Goal: Information Seeking & Learning: Learn about a topic

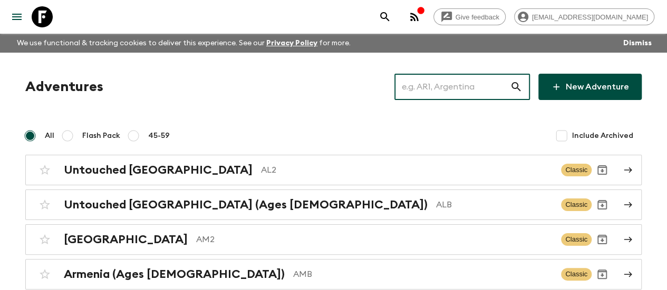
click at [439, 84] on input "text" at bounding box center [451, 87] width 115 height 30
paste input "[GEOGRAPHIC_DATA]"
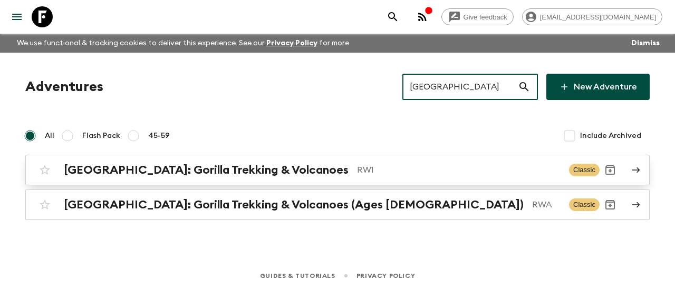
type input "[GEOGRAPHIC_DATA]"
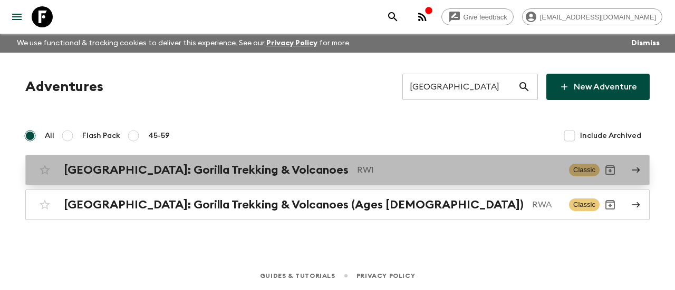
click at [246, 171] on h2 "[GEOGRAPHIC_DATA]: Gorilla Trekking & Volcanoes" at bounding box center [206, 170] width 285 height 14
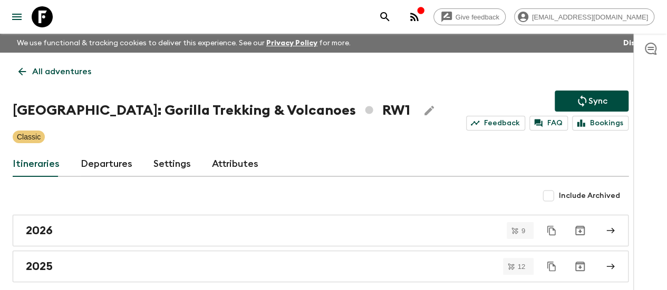
scroll to position [48, 0]
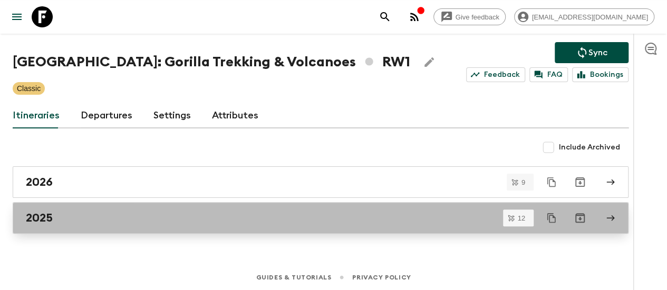
click at [53, 211] on h2 "2025" at bounding box center [39, 218] width 27 height 14
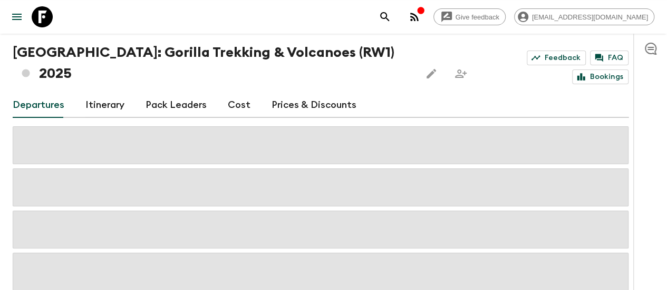
click at [118, 93] on link "Itinerary" at bounding box center [104, 105] width 39 height 25
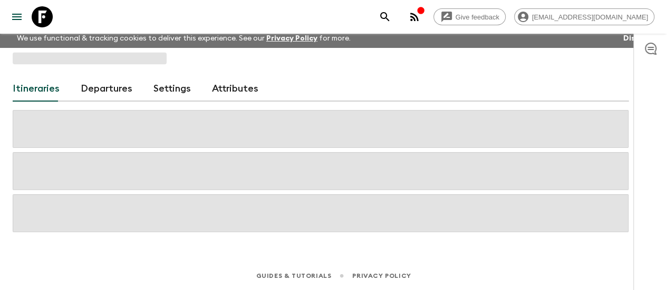
scroll to position [4, 0]
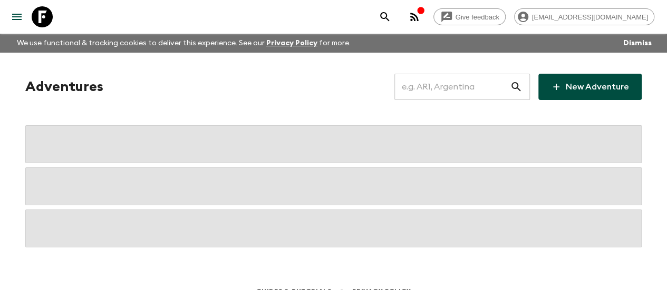
click at [415, 93] on input "text" at bounding box center [451, 87] width 115 height 30
paste input "[GEOGRAPHIC_DATA]"
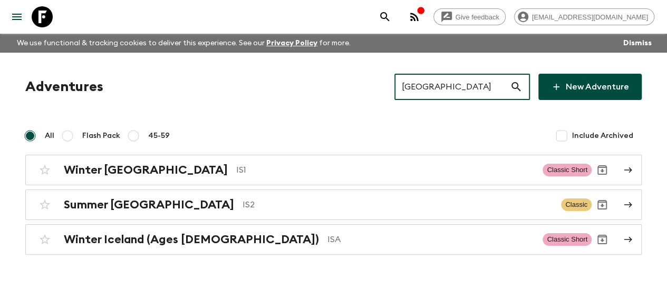
type input "[GEOGRAPHIC_DATA]"
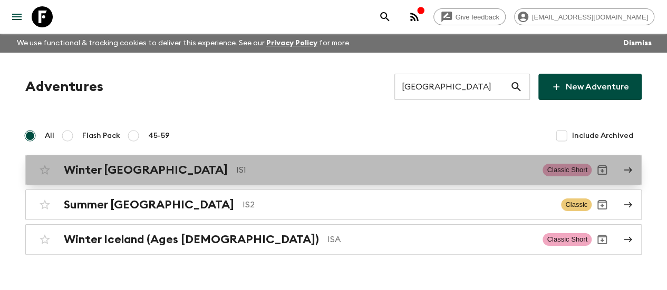
click at [236, 174] on p "IS1" at bounding box center [385, 170] width 298 height 13
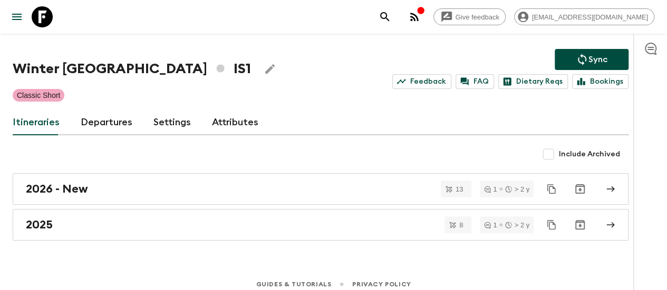
scroll to position [48, 0]
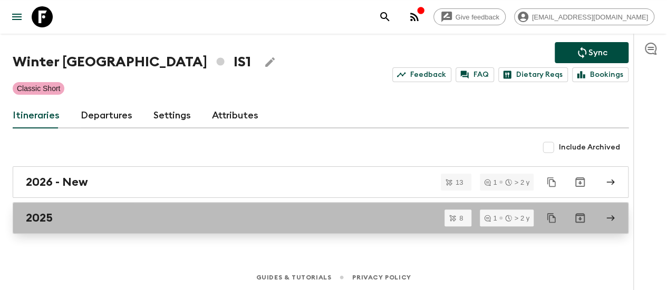
click at [77, 215] on div "2025" at bounding box center [310, 218] width 569 height 14
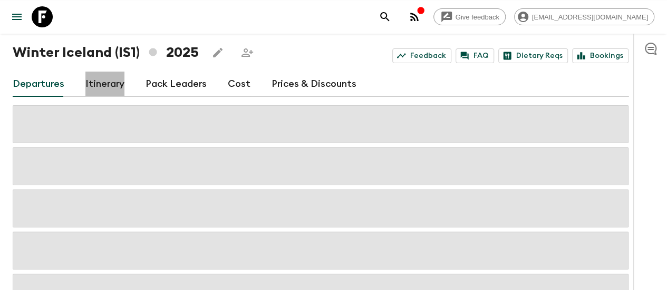
click at [118, 81] on link "Itinerary" at bounding box center [104, 84] width 39 height 25
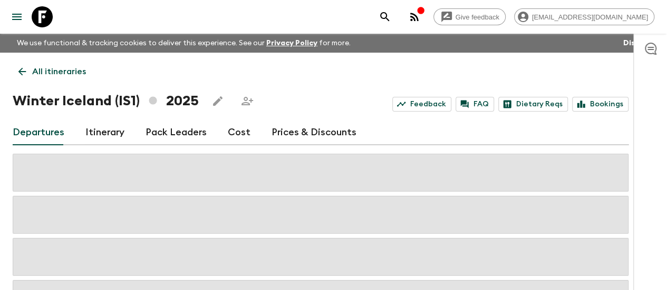
scroll to position [48, 0]
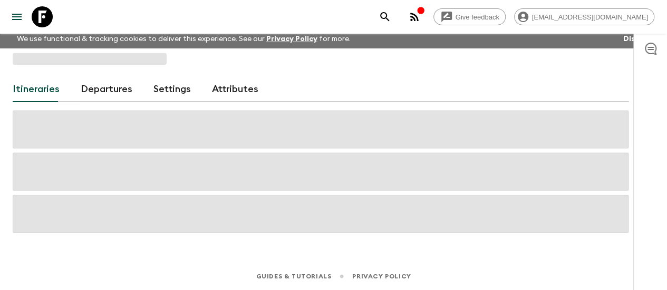
scroll to position [48, 0]
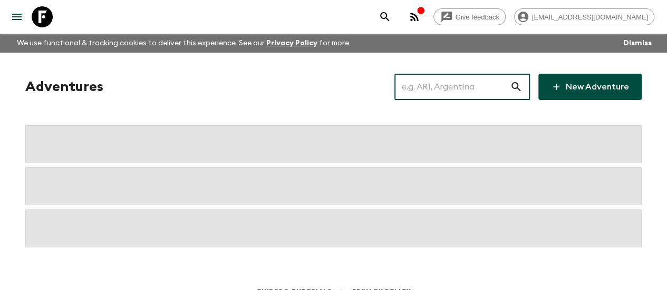
click at [426, 98] on input "text" at bounding box center [451, 87] width 115 height 30
paste input "Azores"
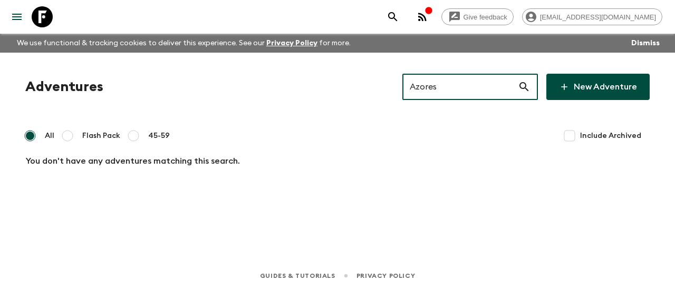
paste input "[GEOGRAPHIC_DATA]"
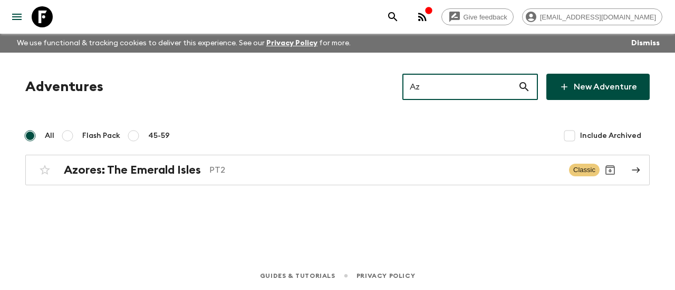
type input "A"
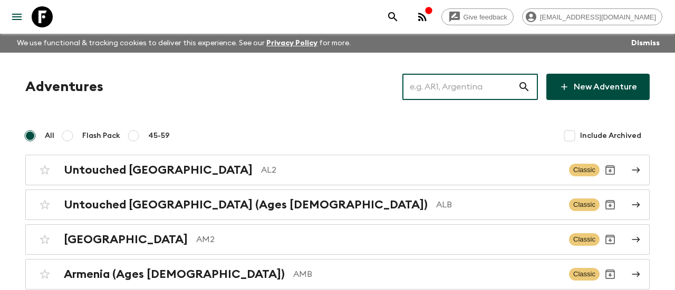
paste input "[GEOGRAPHIC_DATA]"
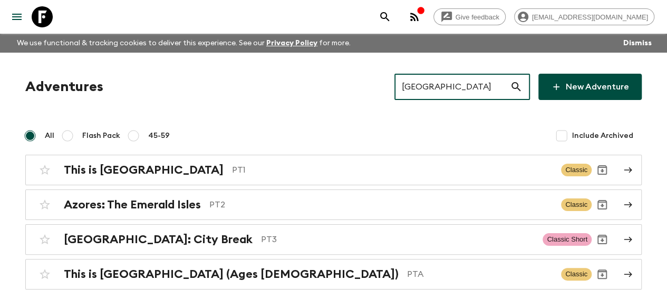
click at [435, 91] on input "[GEOGRAPHIC_DATA]" at bounding box center [451, 87] width 115 height 30
paste input "[GEOGRAPHIC_DATA]"
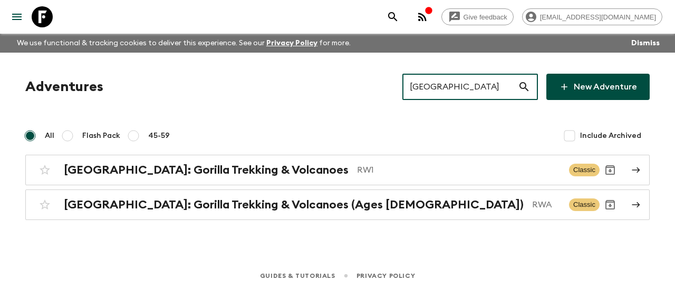
click at [439, 81] on input "[GEOGRAPHIC_DATA]" at bounding box center [459, 87] width 115 height 30
paste input "[GEOGRAPHIC_DATA]"
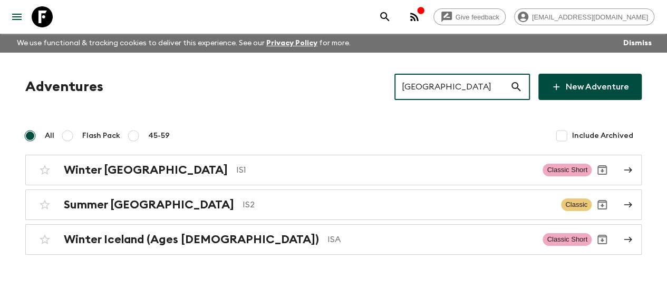
click at [453, 101] on input "[GEOGRAPHIC_DATA]" at bounding box center [451, 87] width 115 height 30
paste input "[GEOGRAPHIC_DATA]"
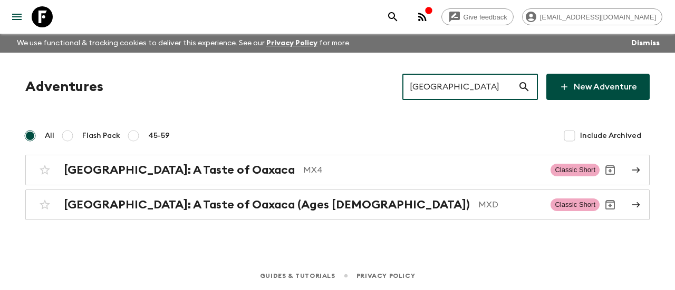
type input "[GEOGRAPHIC_DATA]"
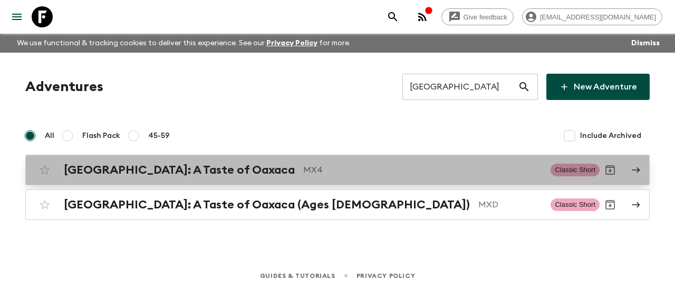
click at [210, 170] on div "[GEOGRAPHIC_DATA]: A Taste of Oaxaca MX4" at bounding box center [303, 170] width 478 height 14
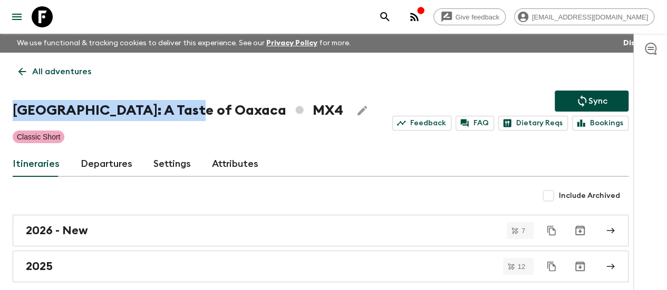
drag, startPoint x: 197, startPoint y: 109, endPoint x: 22, endPoint y: 114, distance: 175.1
click at [22, 114] on div "All adventures Mexico: A Taste of Oaxaca MX4 Sync Feedback FAQ Dietary Reqs Boo…" at bounding box center [320, 168] width 641 height 230
copy h1 "[GEOGRAPHIC_DATA]: A Taste of Oaxaca"
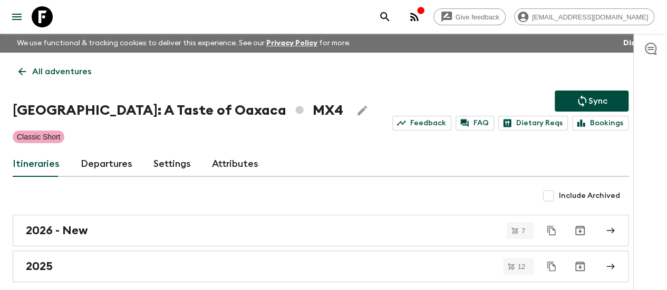
click at [188, 147] on div "All adventures Mexico: A Taste of Oaxaca MX4 Sync Feedback FAQ Dietary Reqs Boo…" at bounding box center [320, 168] width 641 height 230
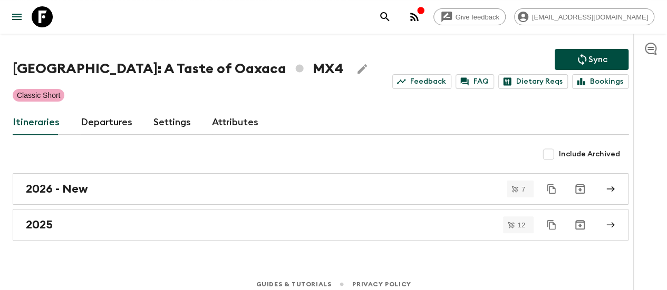
scroll to position [48, 0]
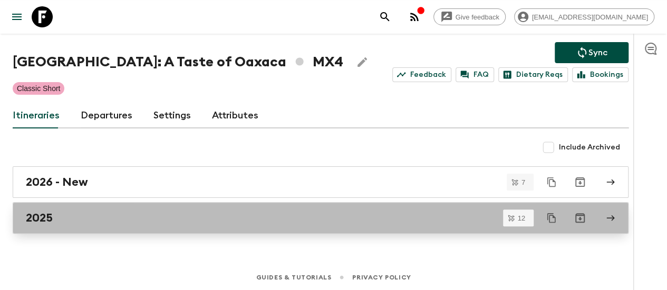
click at [84, 214] on div "2025" at bounding box center [310, 218] width 569 height 14
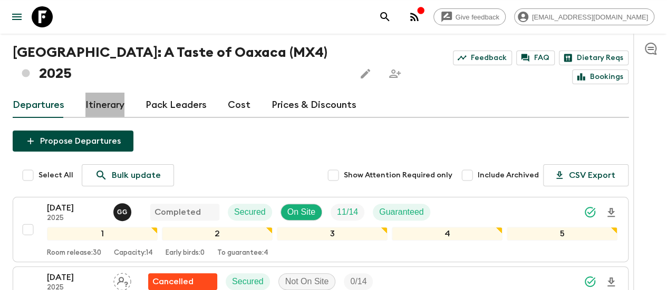
click at [110, 93] on link "Itinerary" at bounding box center [104, 105] width 39 height 25
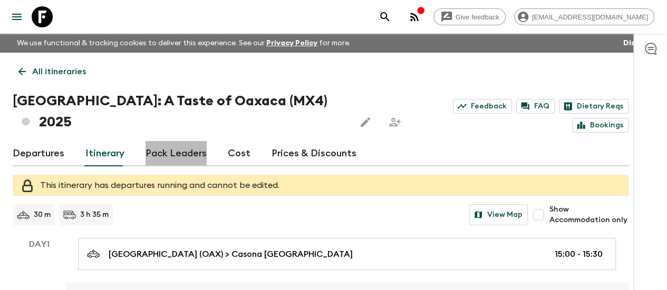
click at [202, 141] on link "Pack Leaders" at bounding box center [175, 153] width 61 height 25
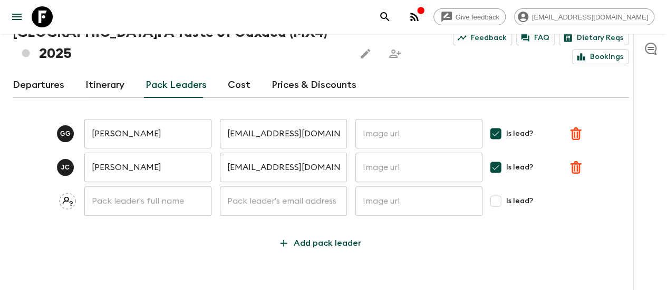
scroll to position [69, 0]
click at [247, 73] on link "Cost" at bounding box center [239, 85] width 23 height 25
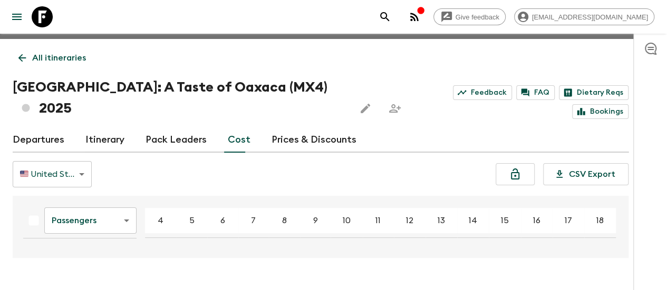
scroll to position [18, 0]
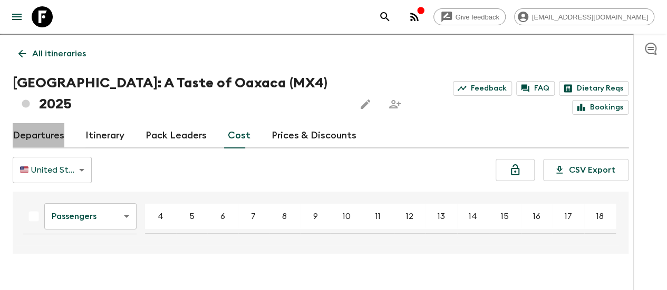
click at [64, 123] on link "Departures" at bounding box center [39, 135] width 52 height 25
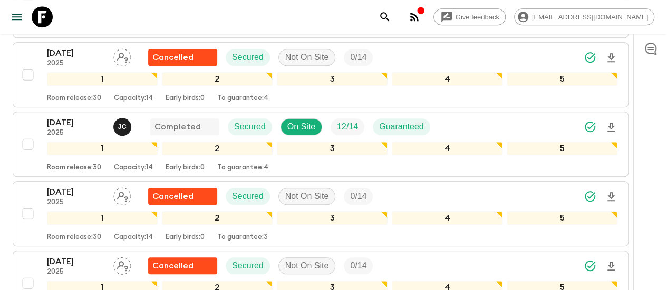
scroll to position [421, 0]
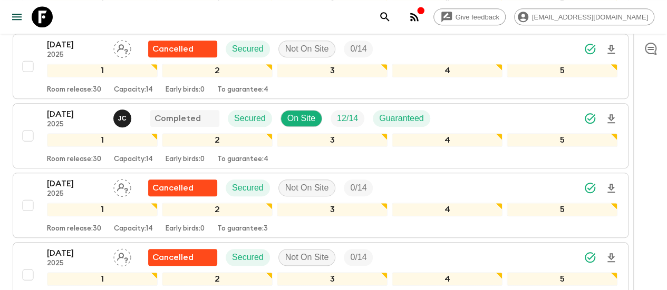
click at [0, 144] on div "Give feedback [EMAIL_ADDRESS][DOMAIN_NAME] We use functional & tracking cookies…" at bounding box center [333, 165] width 667 height 1172
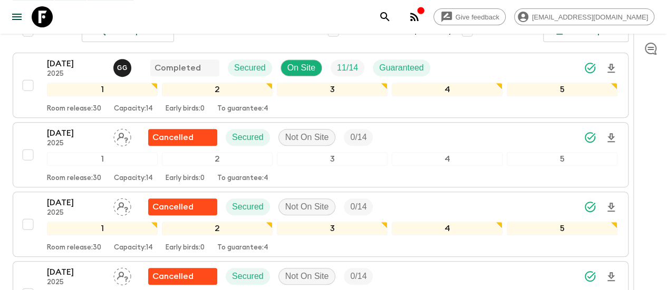
scroll to position [0, 0]
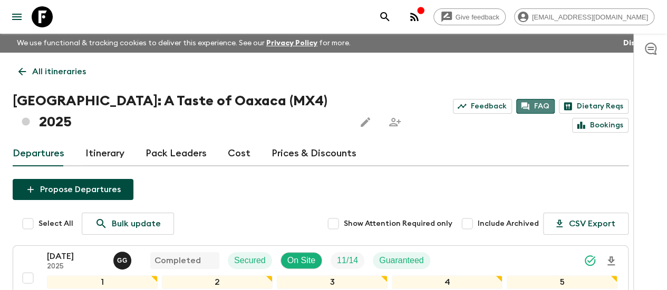
click at [516, 106] on link "FAQ" at bounding box center [535, 106] width 38 height 15
click at [559, 100] on link "Dietary Reqs" at bounding box center [594, 106] width 70 height 15
click at [559, 108] on link "Dietary Reqs" at bounding box center [594, 106] width 70 height 15
click at [219, 105] on h1 "[GEOGRAPHIC_DATA]: A Taste of Oaxaca (MX4) 2025" at bounding box center [180, 112] width 334 height 42
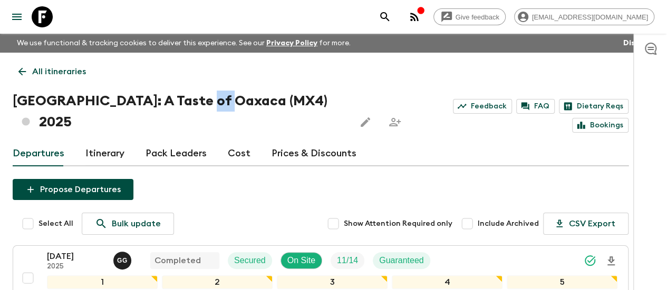
copy h1 "MX4"
